Goal: Complete application form: Complete application form

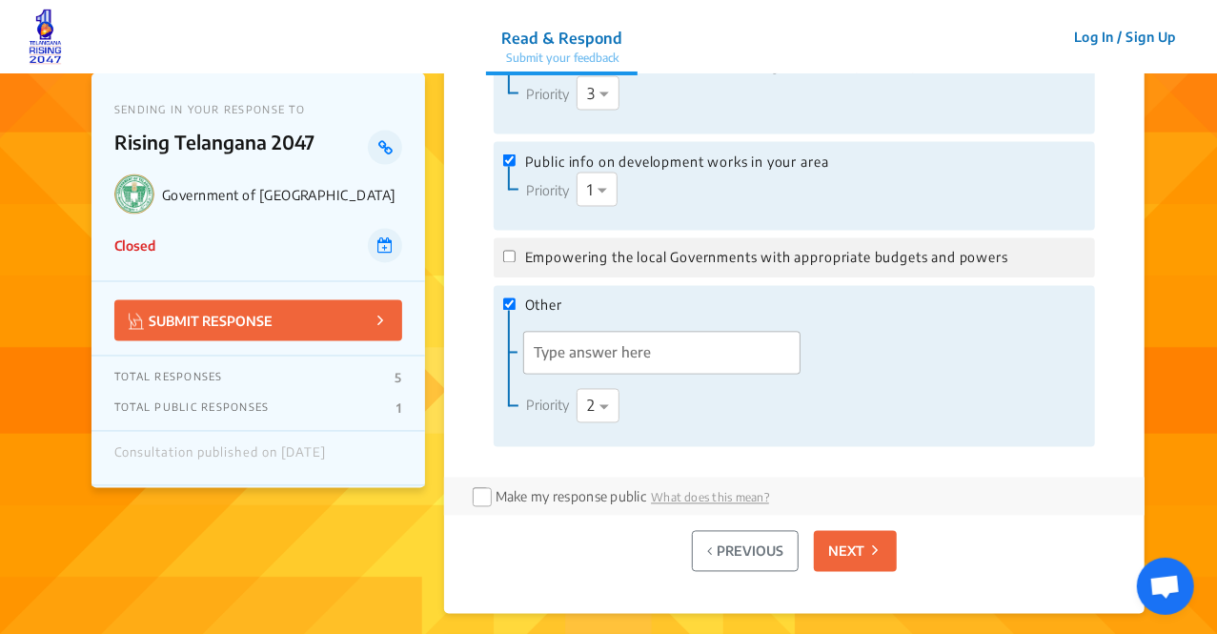
scroll to position [1607, 0]
click at [555, 173] on div "Priority Select priority × 1" at bounding box center [655, 189] width 292 height 34
click at [514, 165] on label "Public info on development works in your area" at bounding box center [794, 161] width 582 height 21
click at [514, 165] on input "Public info on development works in your area" at bounding box center [509, 159] width 12 height 12
checkbox input "false"
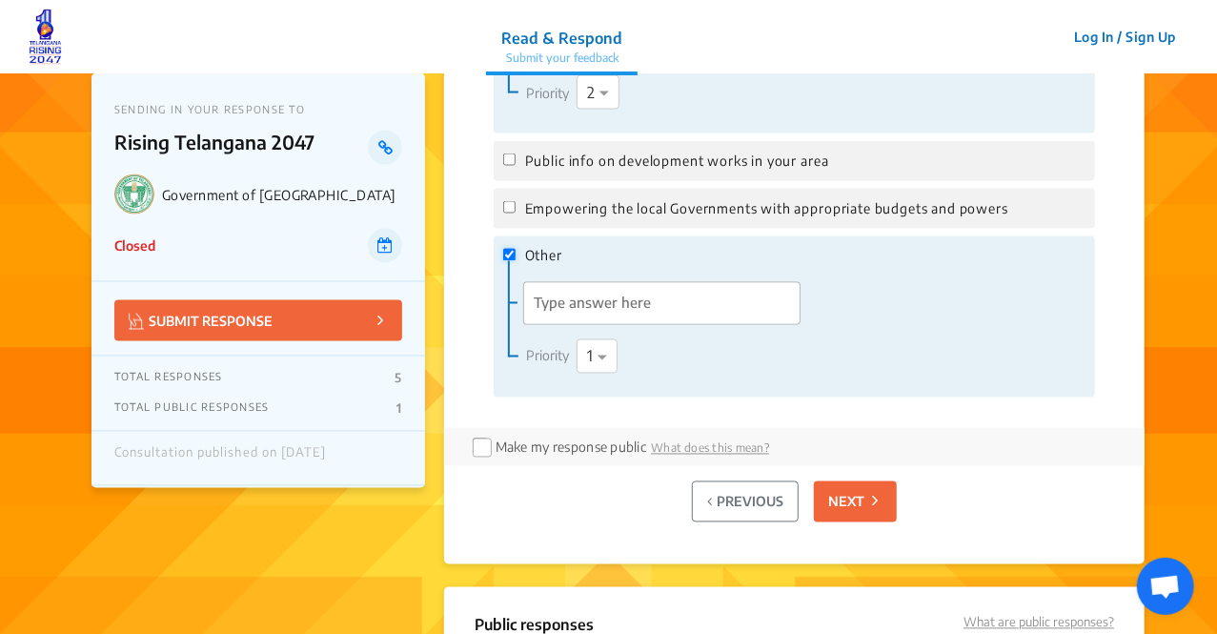
click at [503, 260] on input "Other" at bounding box center [509, 255] width 12 height 12
checkbox input "false"
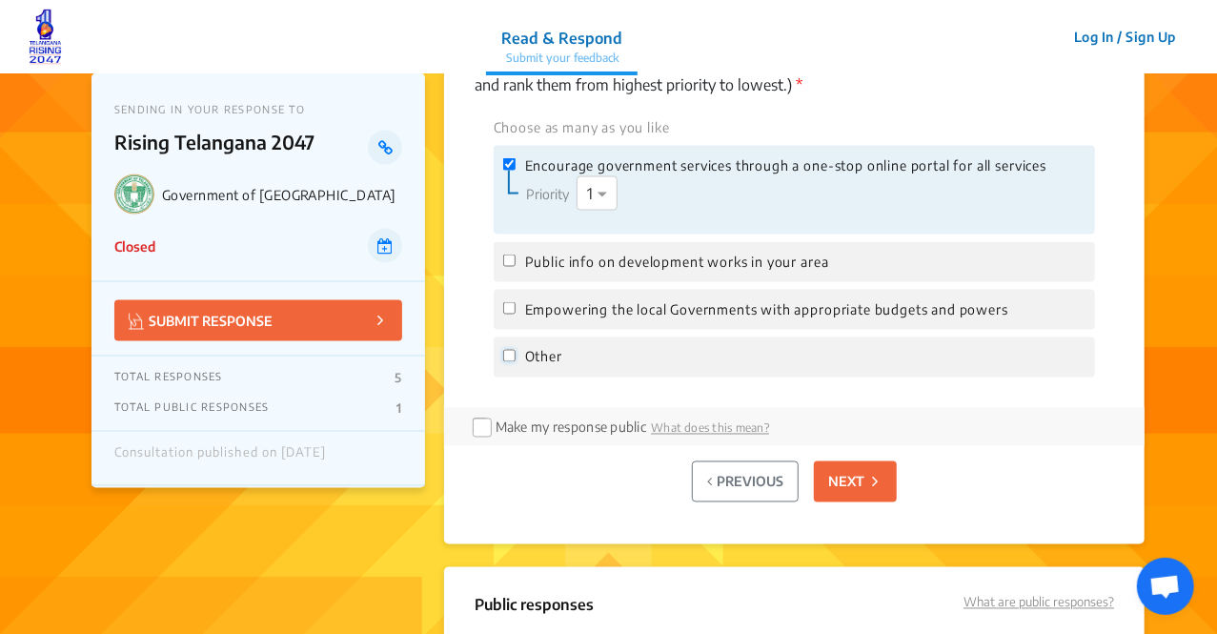
scroll to position [1503, 0]
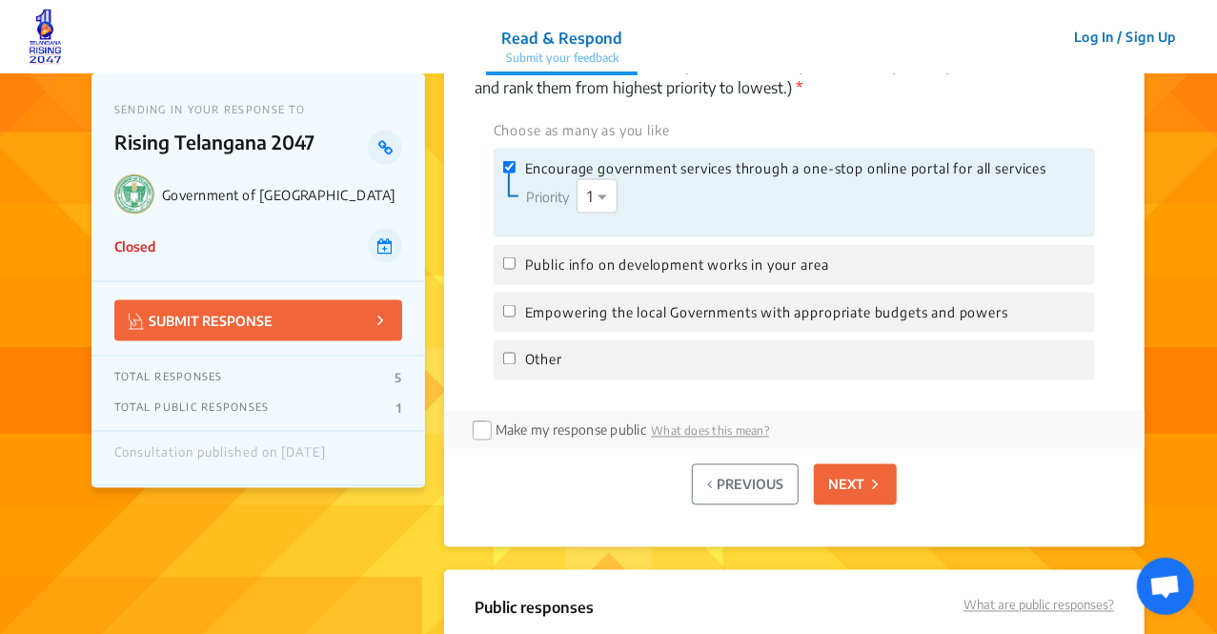
click at [516, 161] on label "Encourage government services through a one-stop online portal for all services" at bounding box center [794, 168] width 582 height 21
click at [516, 161] on input "Encourage government services through a one-stop online portal for all services" at bounding box center [509, 167] width 12 height 12
checkbox input "false"
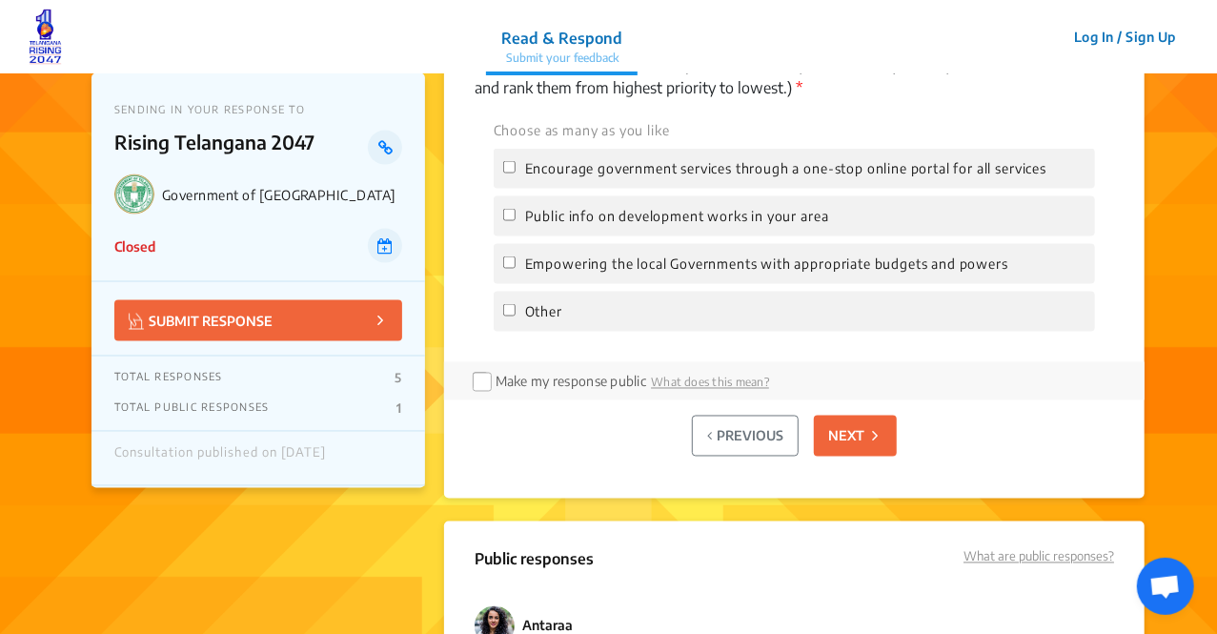
click at [423, 136] on div "SENDING IN YOUR RESPONSE TO Rising Telangana 2047 Government of [GEOGRAPHIC_DAT…" at bounding box center [259, 177] width 334 height 209
